Goal: Task Accomplishment & Management: Use online tool/utility

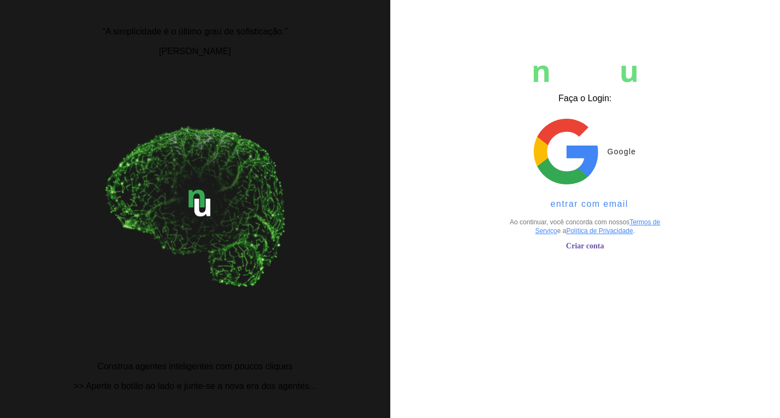
click at [586, 158] on img at bounding box center [566, 152] width 65 height 66
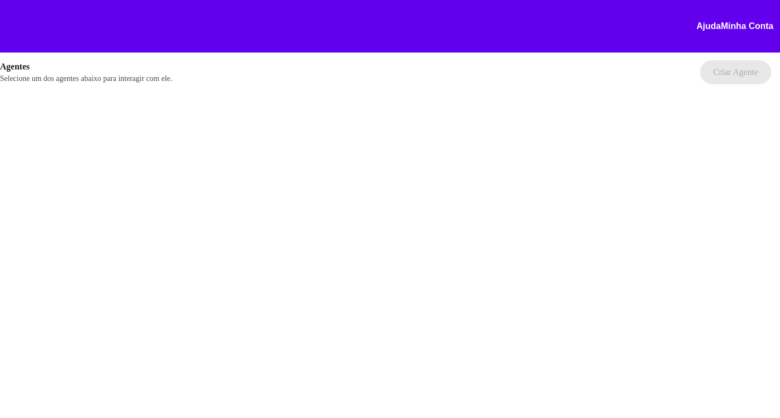
click at [722, 75] on chatbot-new-form "Criar Agente Você atingiu o limite de agentes permitidos. Atualize o seu plano …" at bounding box center [735, 72] width 71 height 24
click at [33, 74] on p "Selecione um dos agentes abaixo para interagir com ele." at bounding box center [345, 78] width 691 height 11
click at [117, 178] on div at bounding box center [390, 209] width 780 height 418
click at [251, 41] on section at bounding box center [130, 26] width 260 height 53
click at [734, 76] on chatbot-new-form "Criar Agente Você atingiu o limite de agentes permitidos. Atualize o seu plano …" at bounding box center [735, 72] width 71 height 24
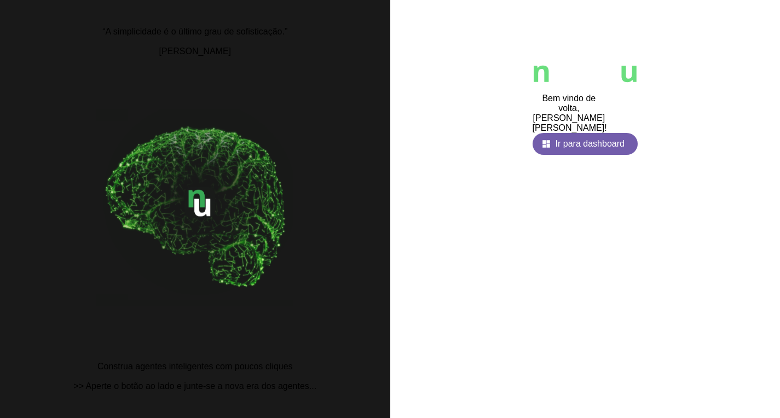
click at [581, 138] on span at bounding box center [585, 144] width 105 height 26
